Goal: Task Accomplishment & Management: Complete application form

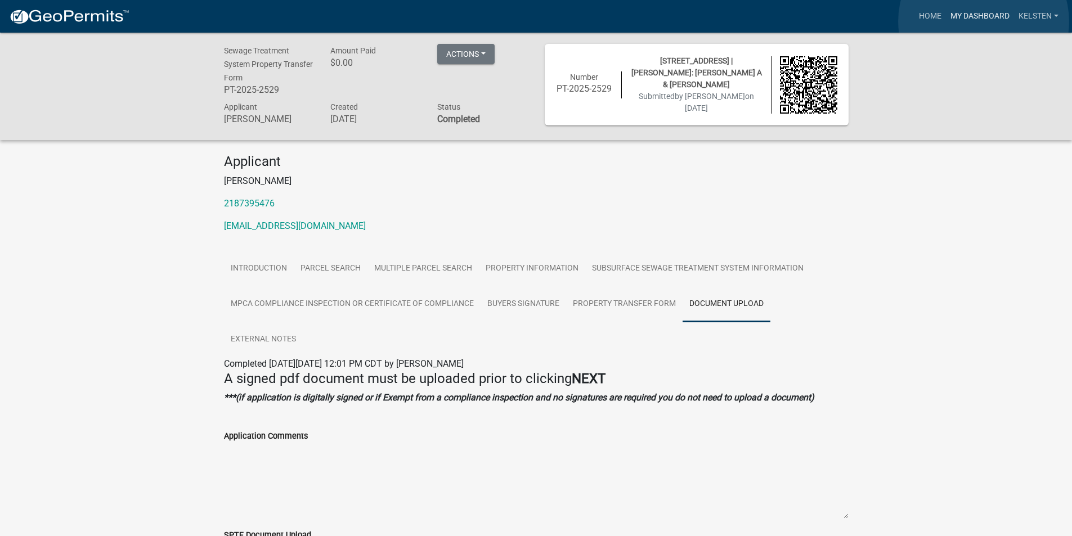
click at [984, 21] on link "My Dashboard" at bounding box center [980, 16] width 68 height 21
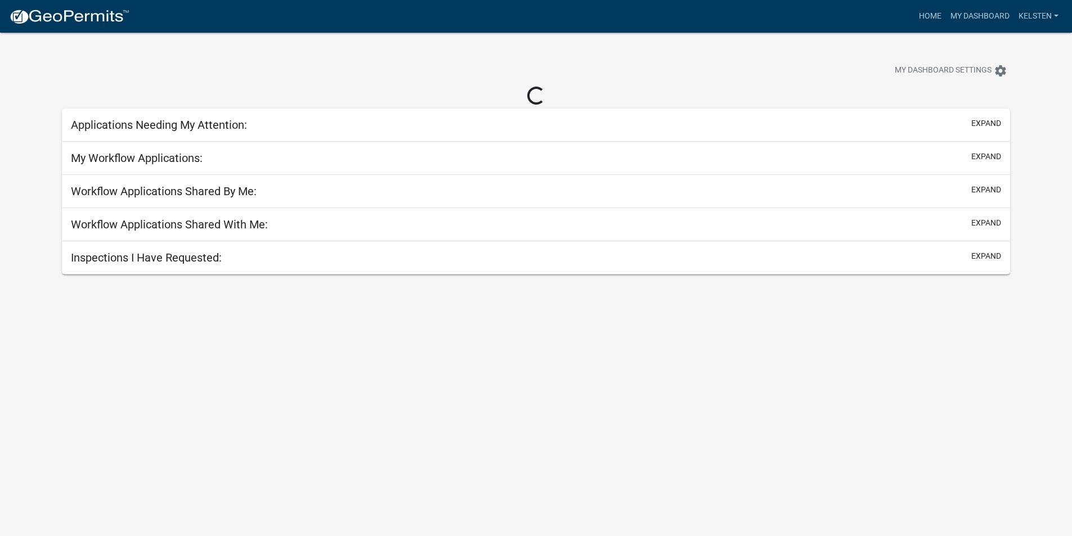
select select "3: 100"
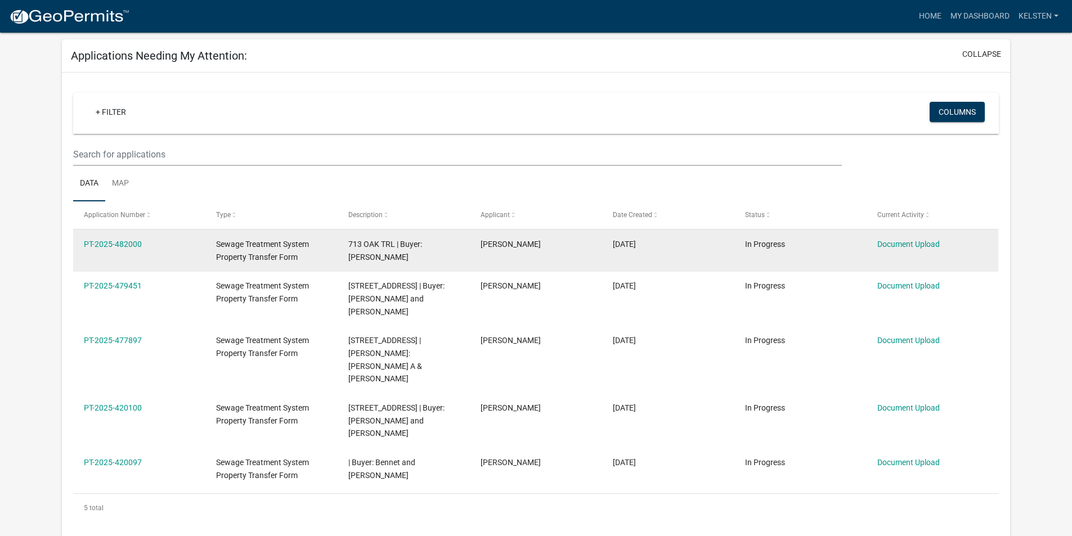
scroll to position [37, 0]
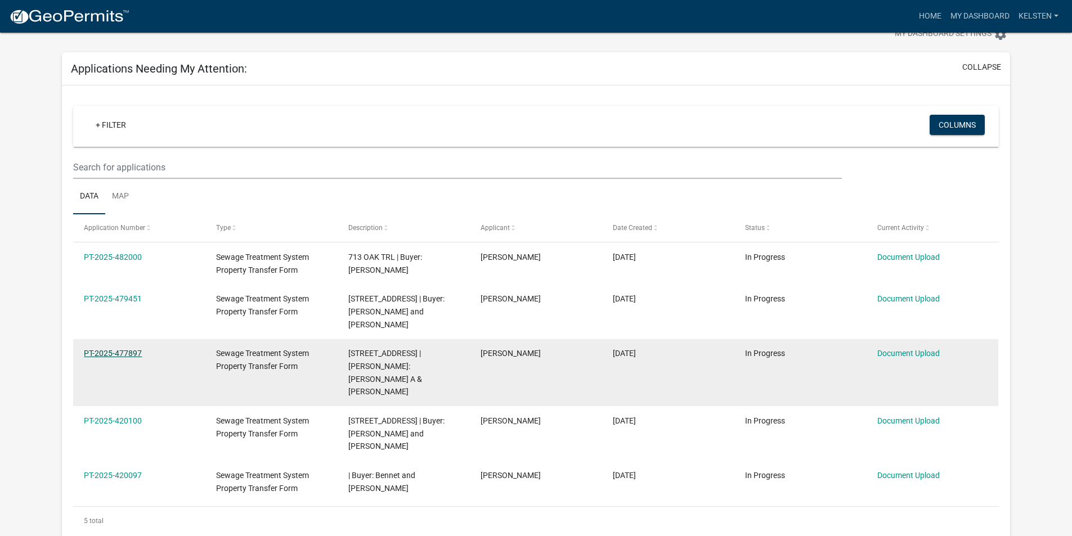
click at [124, 349] on link "PT-2025-477897" at bounding box center [113, 353] width 58 height 9
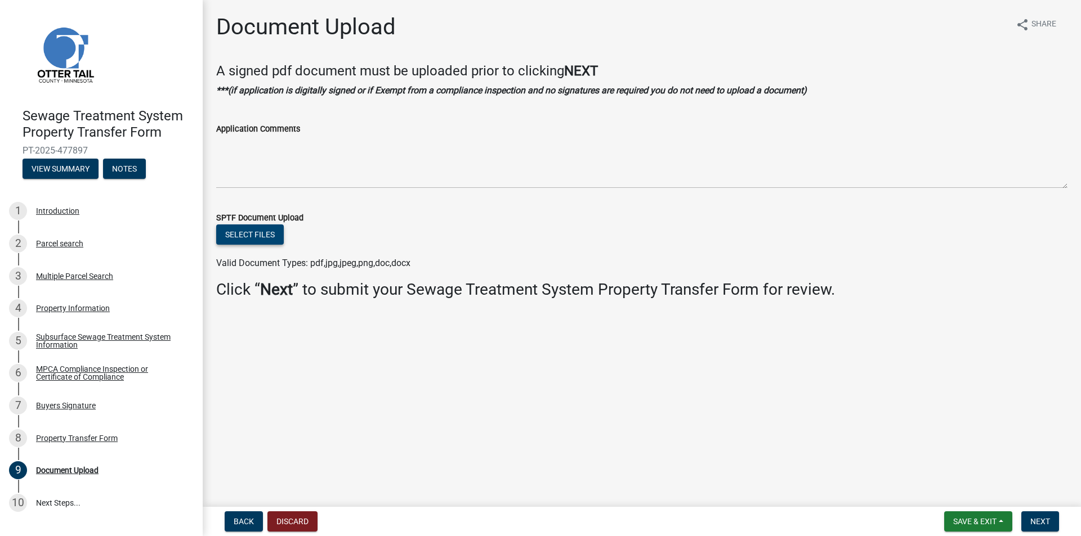
click at [237, 234] on button "Select files" at bounding box center [250, 235] width 68 height 20
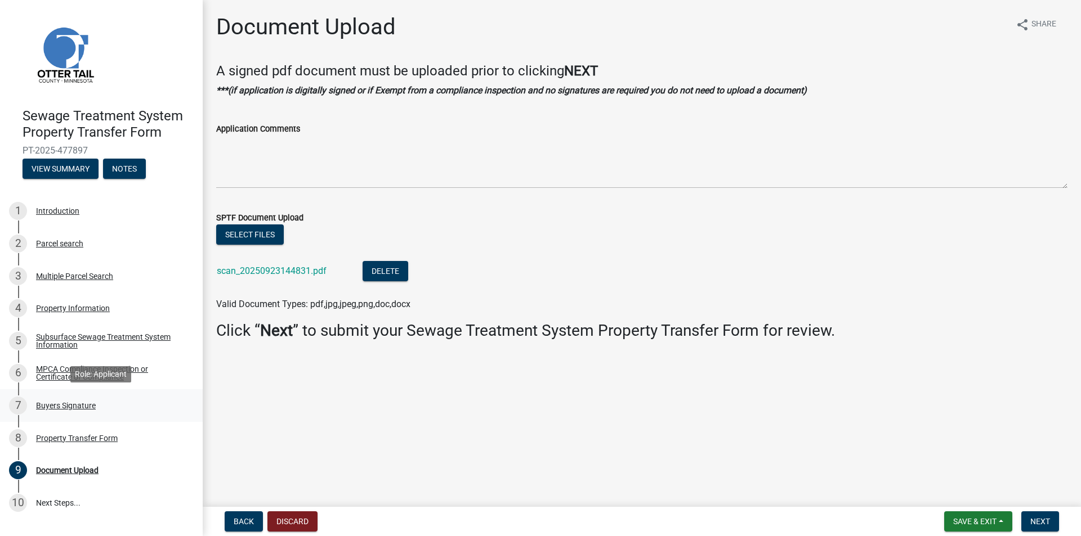
click at [80, 402] on div "Buyers Signature" at bounding box center [66, 406] width 60 height 8
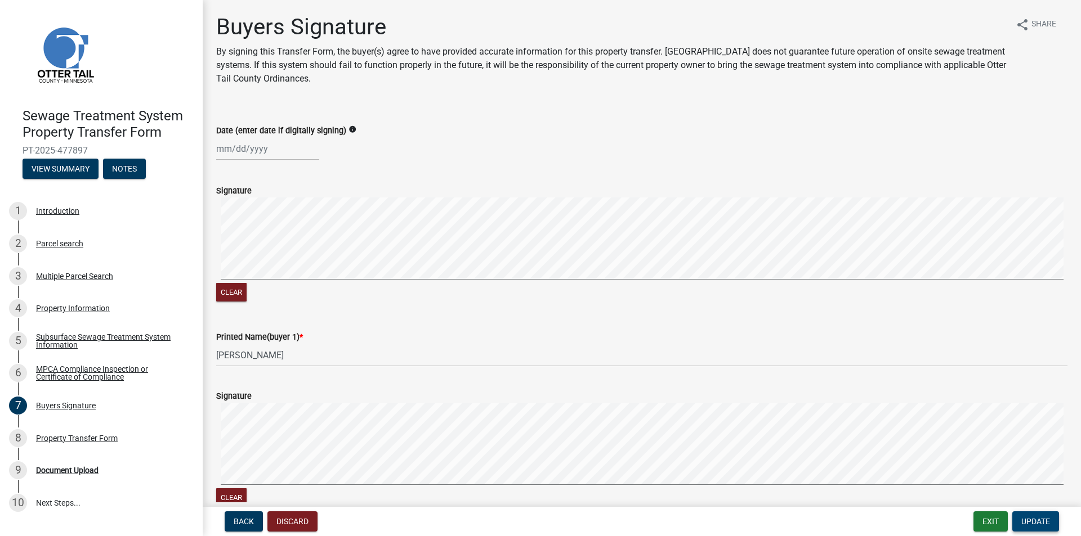
click at [1036, 518] on span "Update" at bounding box center [1035, 521] width 29 height 9
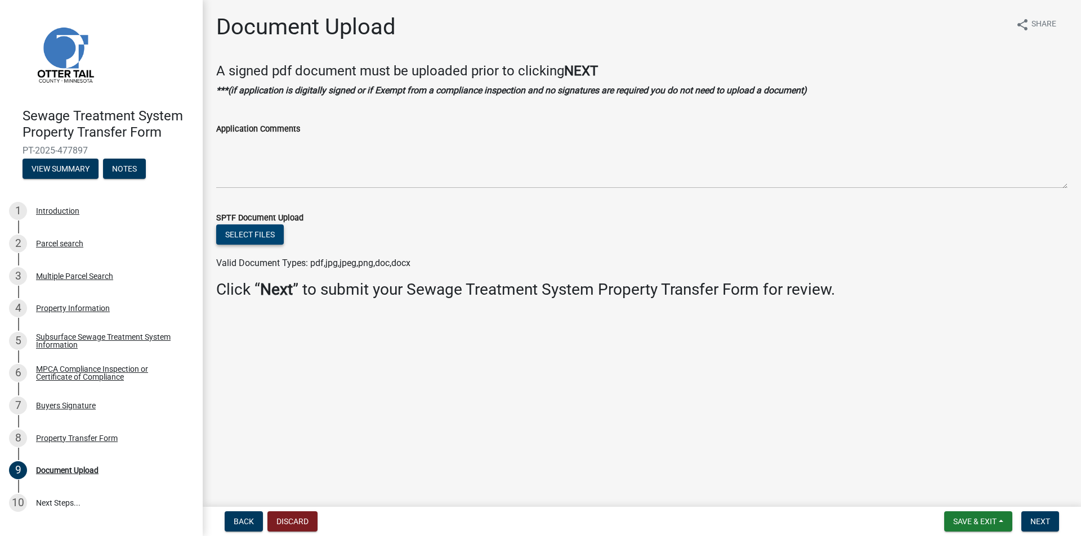
click at [256, 243] on button "Select files" at bounding box center [250, 235] width 68 height 20
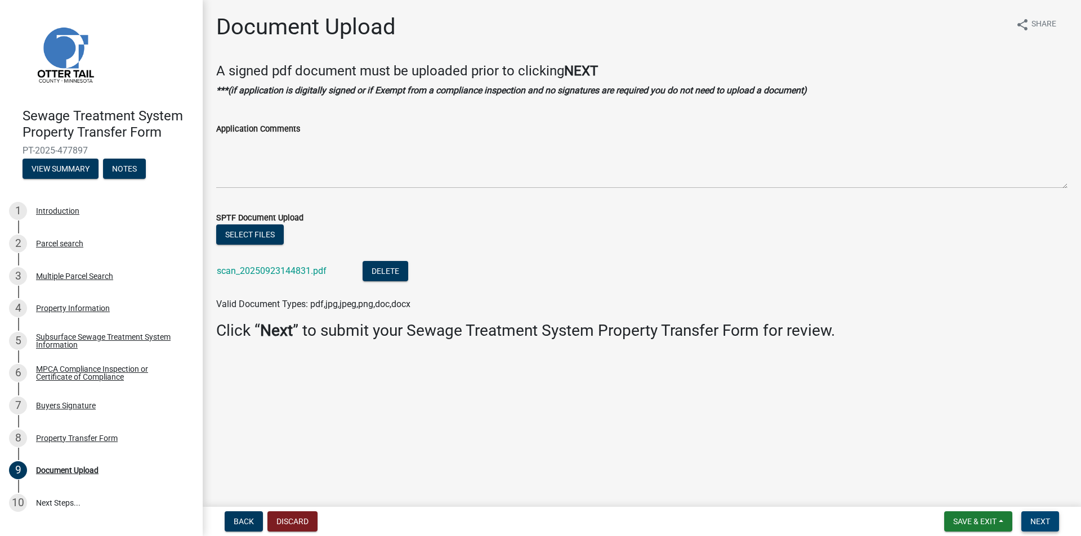
click at [1044, 515] on button "Next" at bounding box center [1040, 522] width 38 height 20
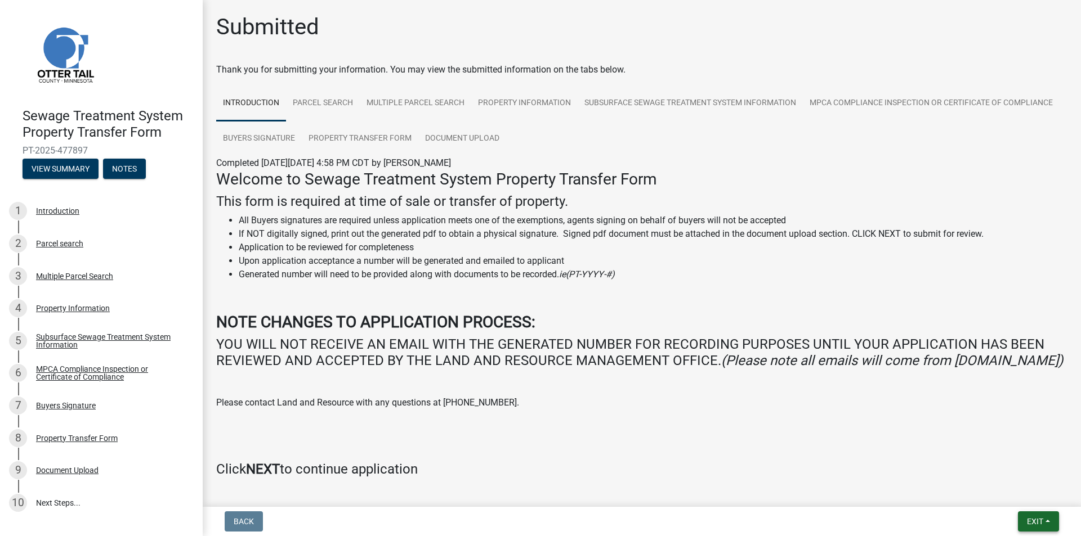
click at [1034, 521] on span "Exit" at bounding box center [1035, 521] width 16 height 9
click at [1007, 499] on button "Save & Exit" at bounding box center [1014, 492] width 90 height 27
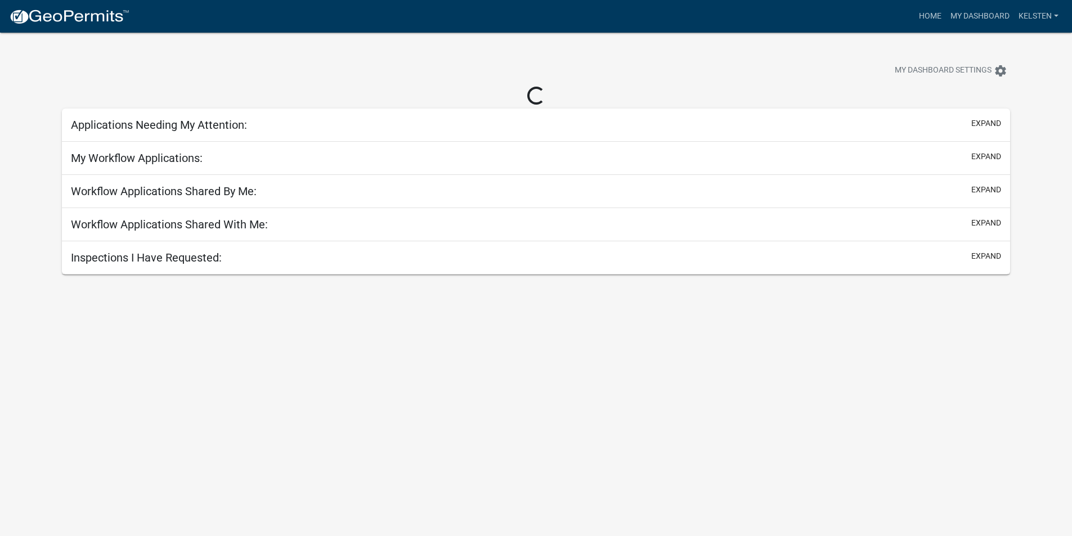
select select "3: 100"
